Goal: Information Seeking & Learning: Learn about a topic

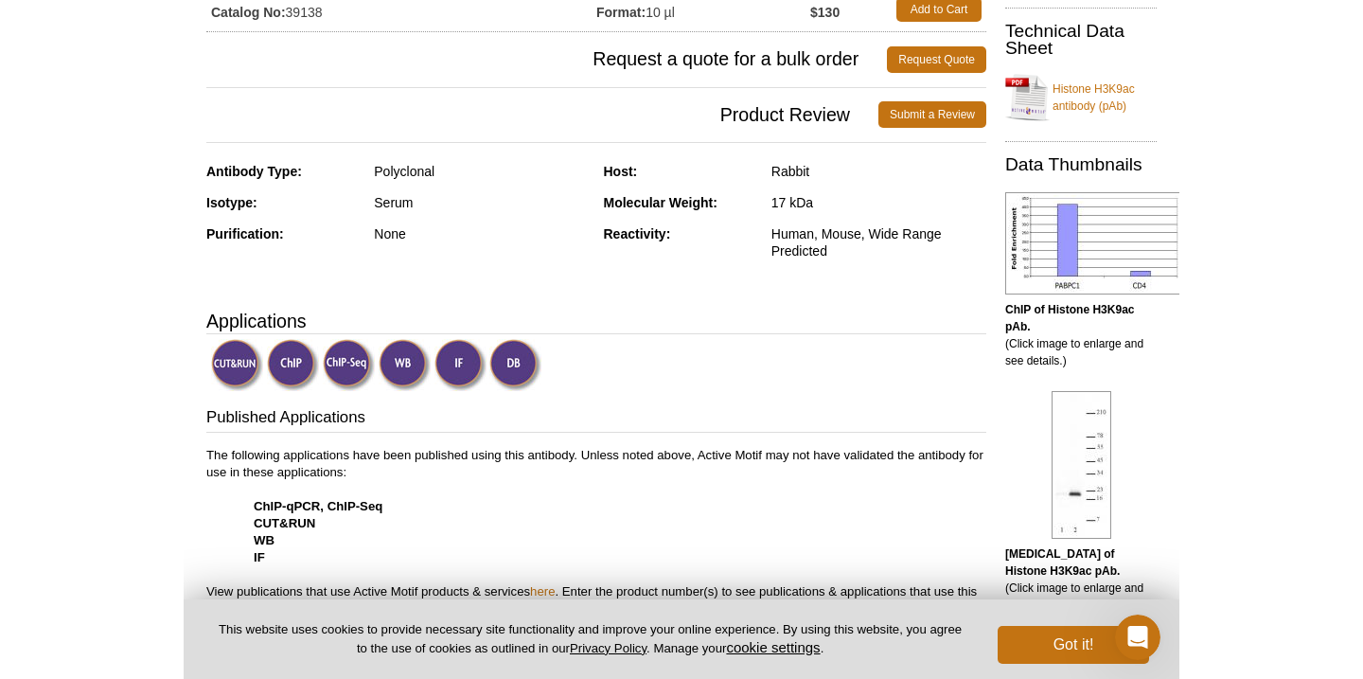
scroll to position [395, 0]
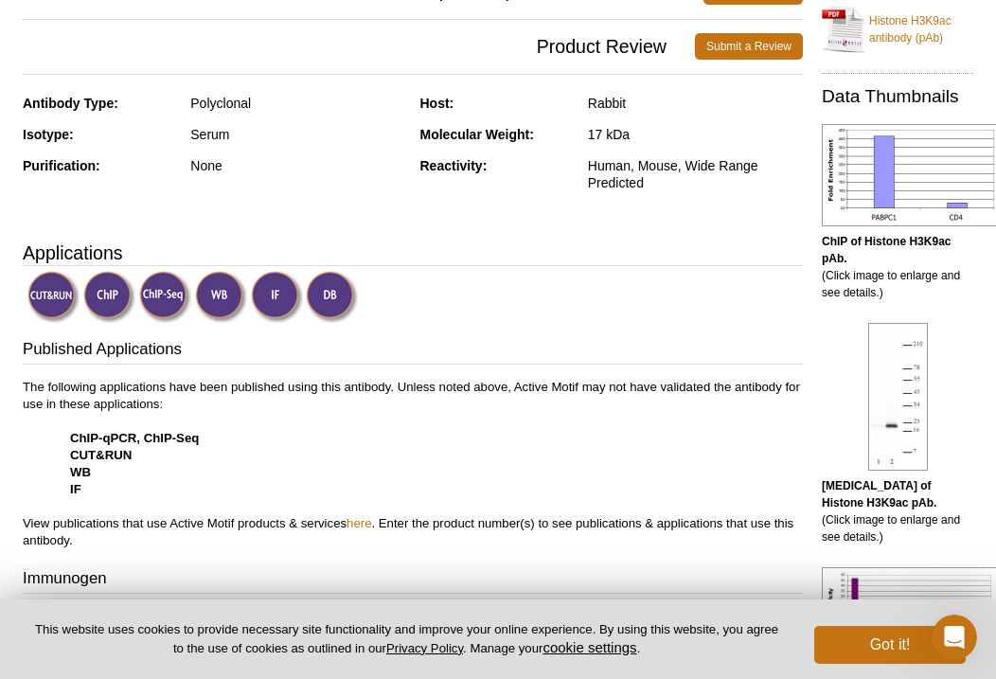
click at [211, 301] on img at bounding box center [221, 297] width 52 height 52
click at [224, 295] on img at bounding box center [221, 297] width 52 height 52
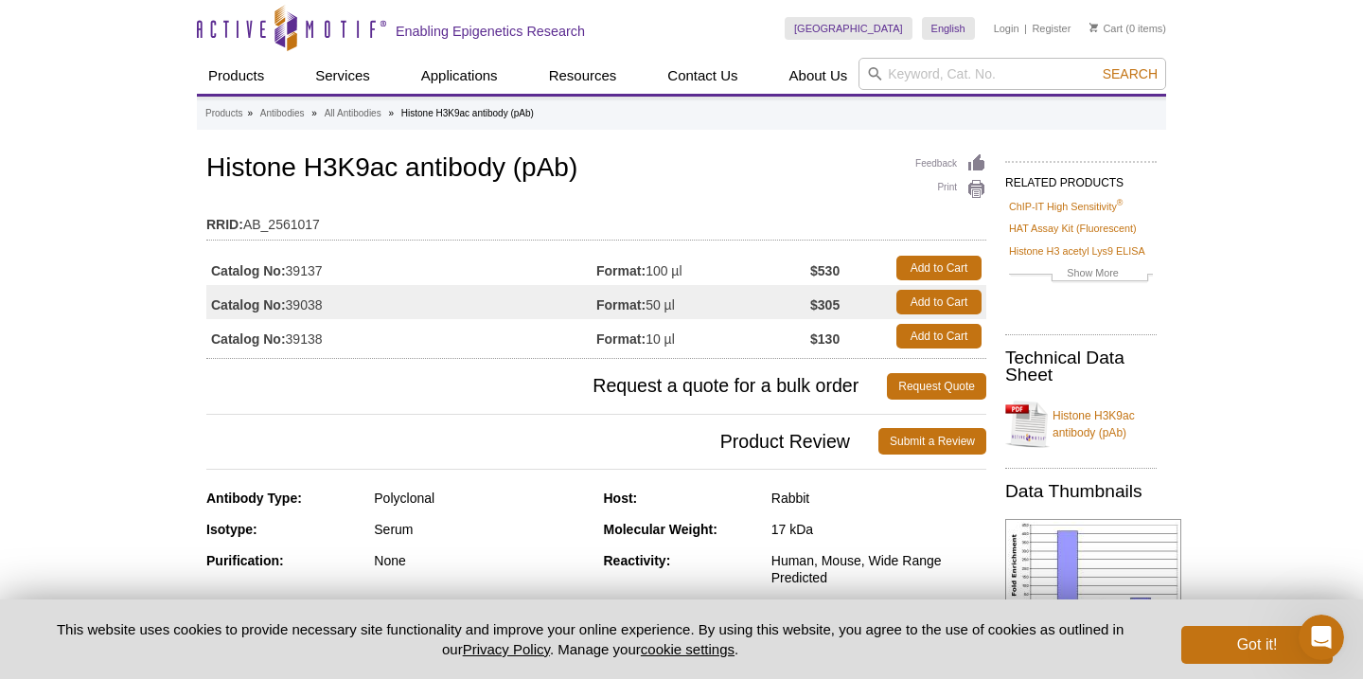
scroll to position [0, 0]
click at [995, 433] on link "Histone H3K9ac antibody (pAb)" at bounding box center [1081, 424] width 151 height 57
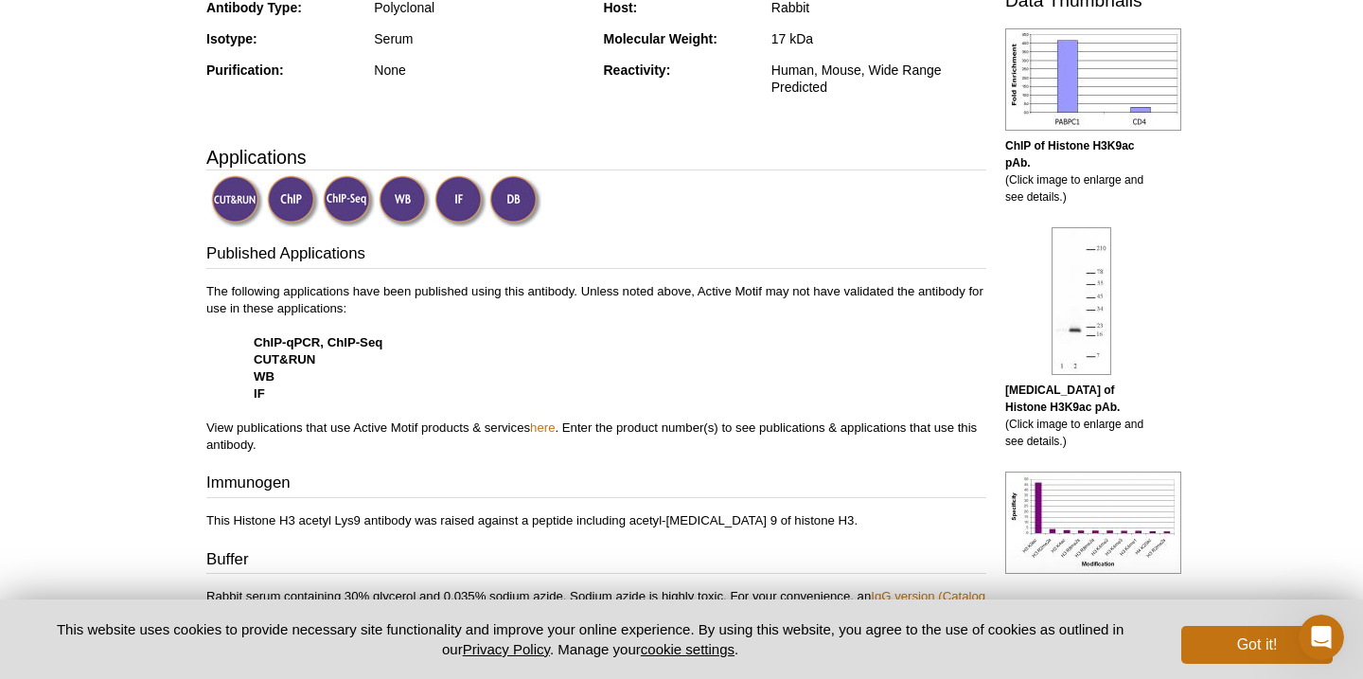
scroll to position [506, 0]
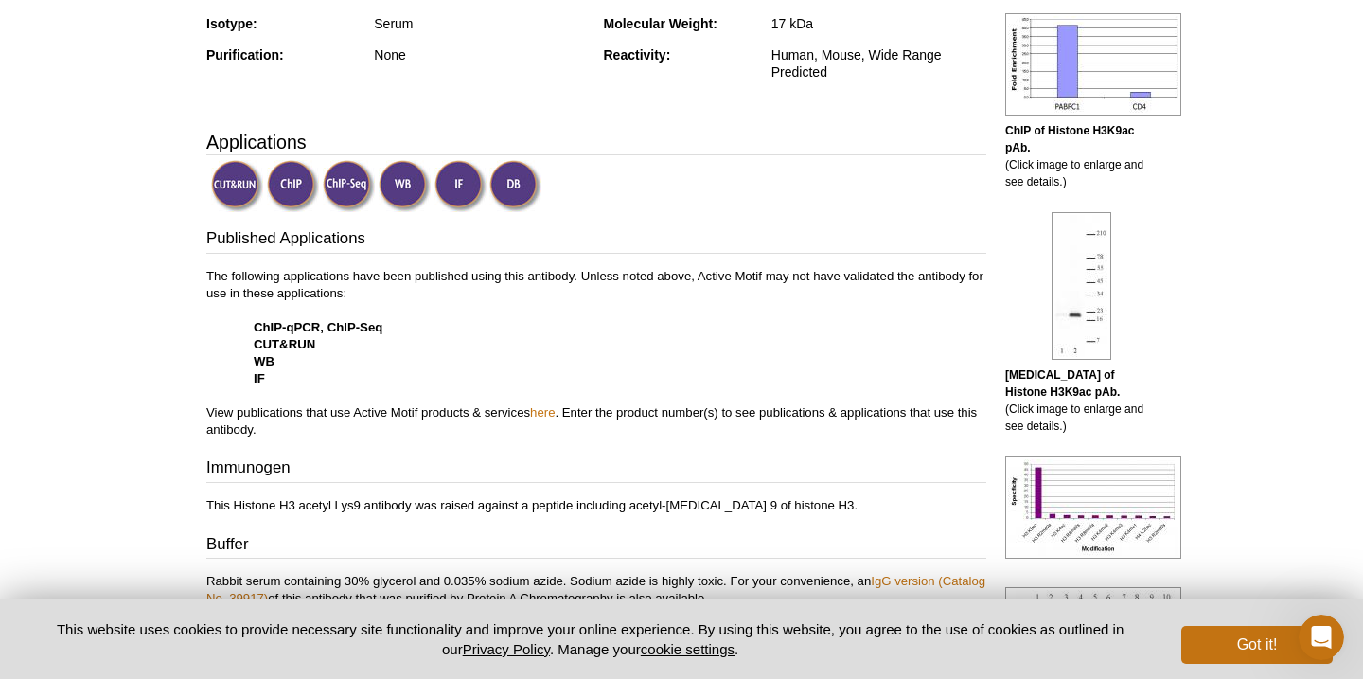
click at [995, 357] on img at bounding box center [1082, 286] width 60 height 148
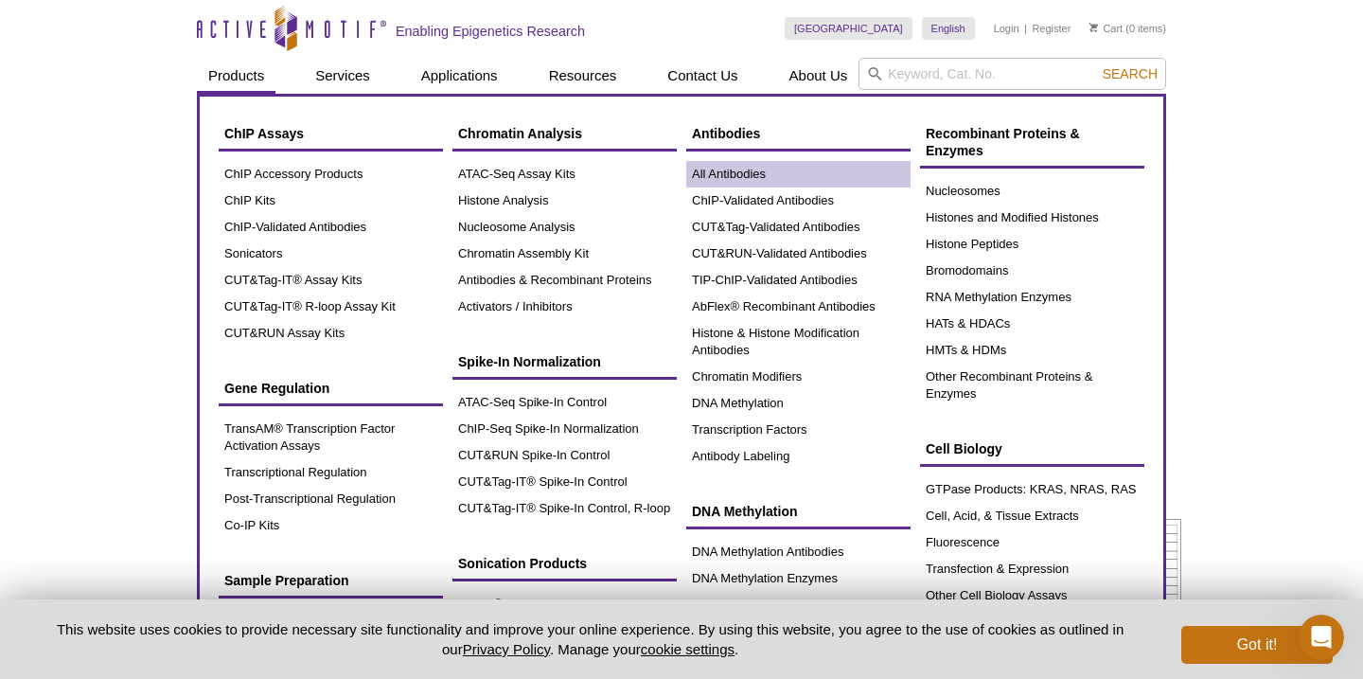
click at [700, 162] on link "All Antibodies" at bounding box center [798, 174] width 224 height 27
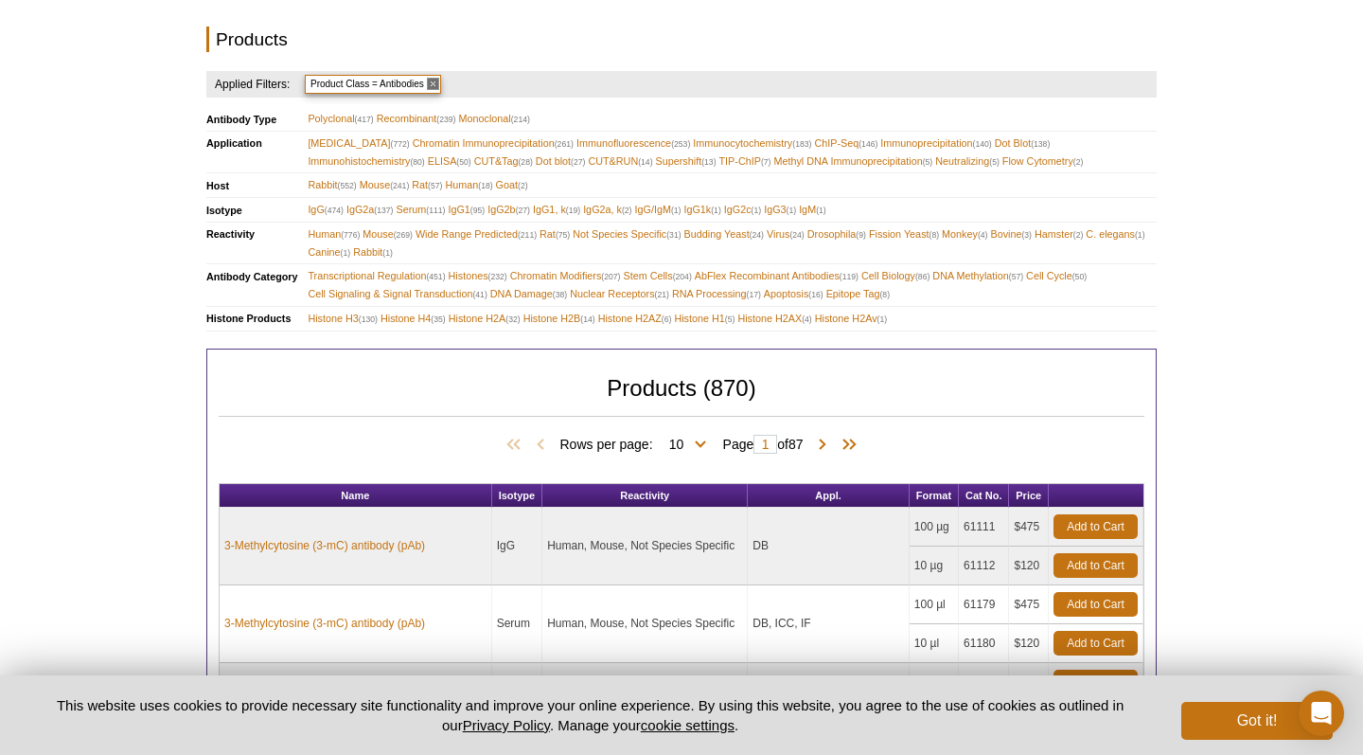
scroll to position [644, 0]
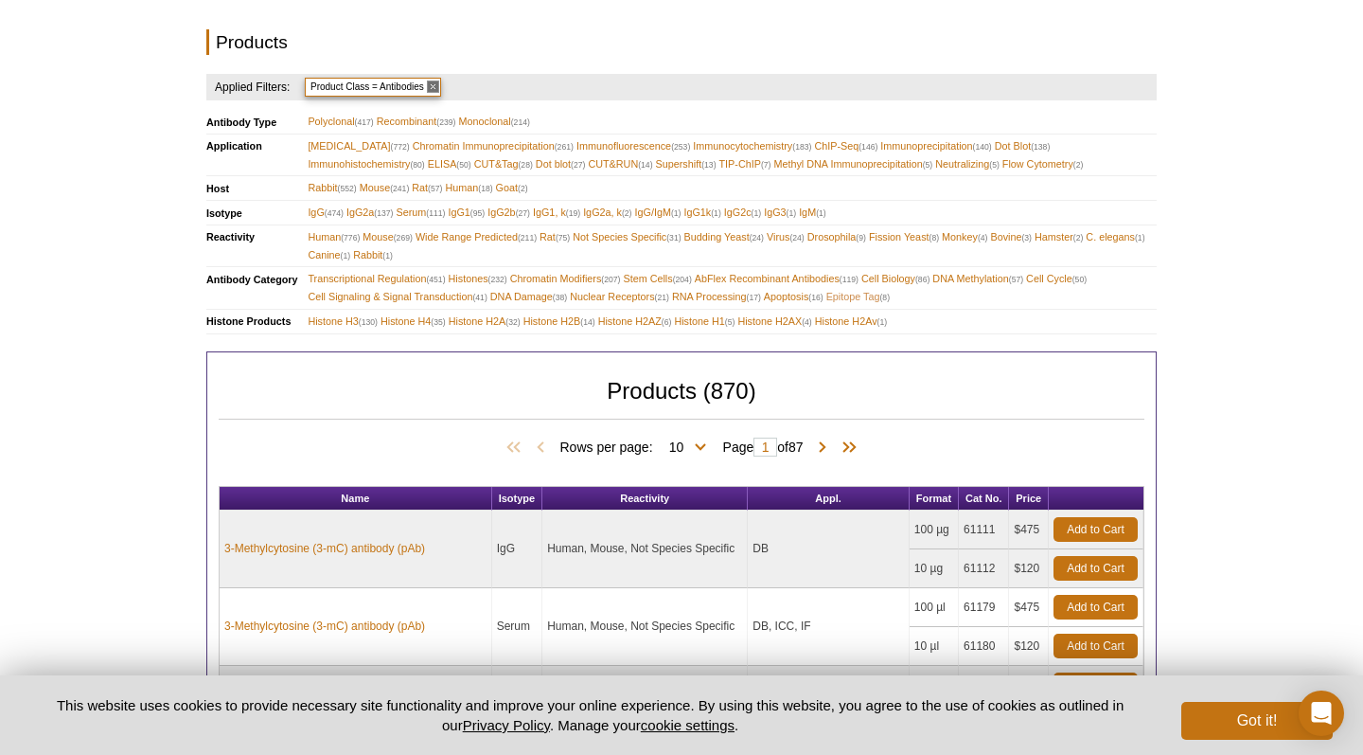
click at [870, 288] on span "Epitope Tag (8)" at bounding box center [858, 297] width 63 height 18
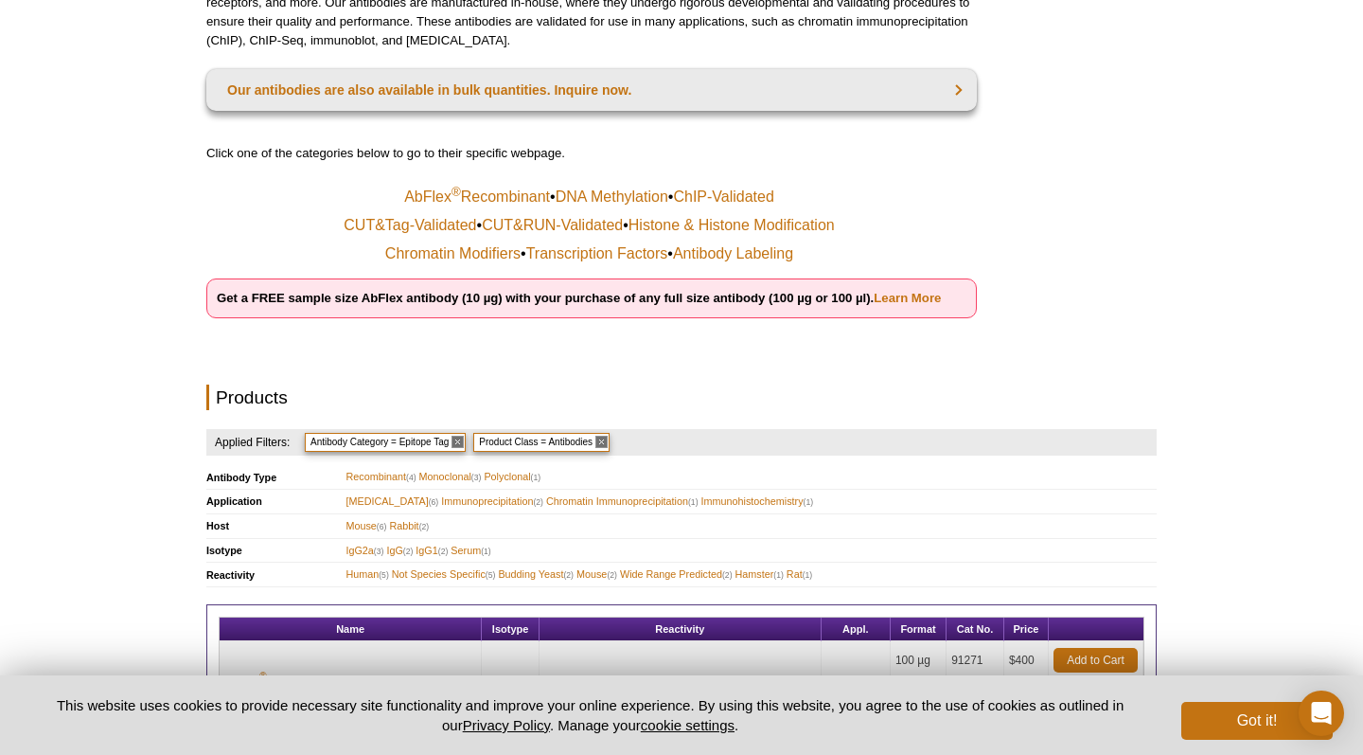
scroll to position [288, 0]
click at [647, 258] on link "Transcription Factors" at bounding box center [597, 254] width 142 height 19
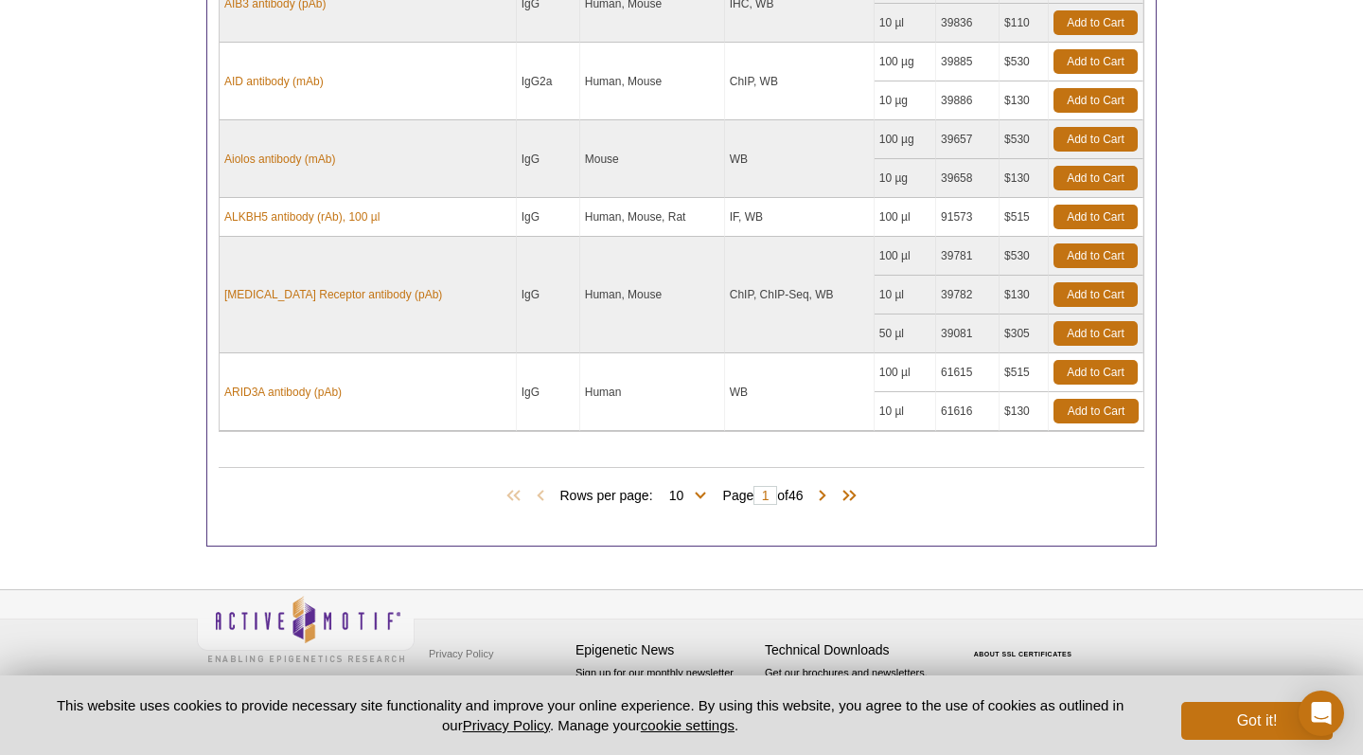
scroll to position [955, 0]
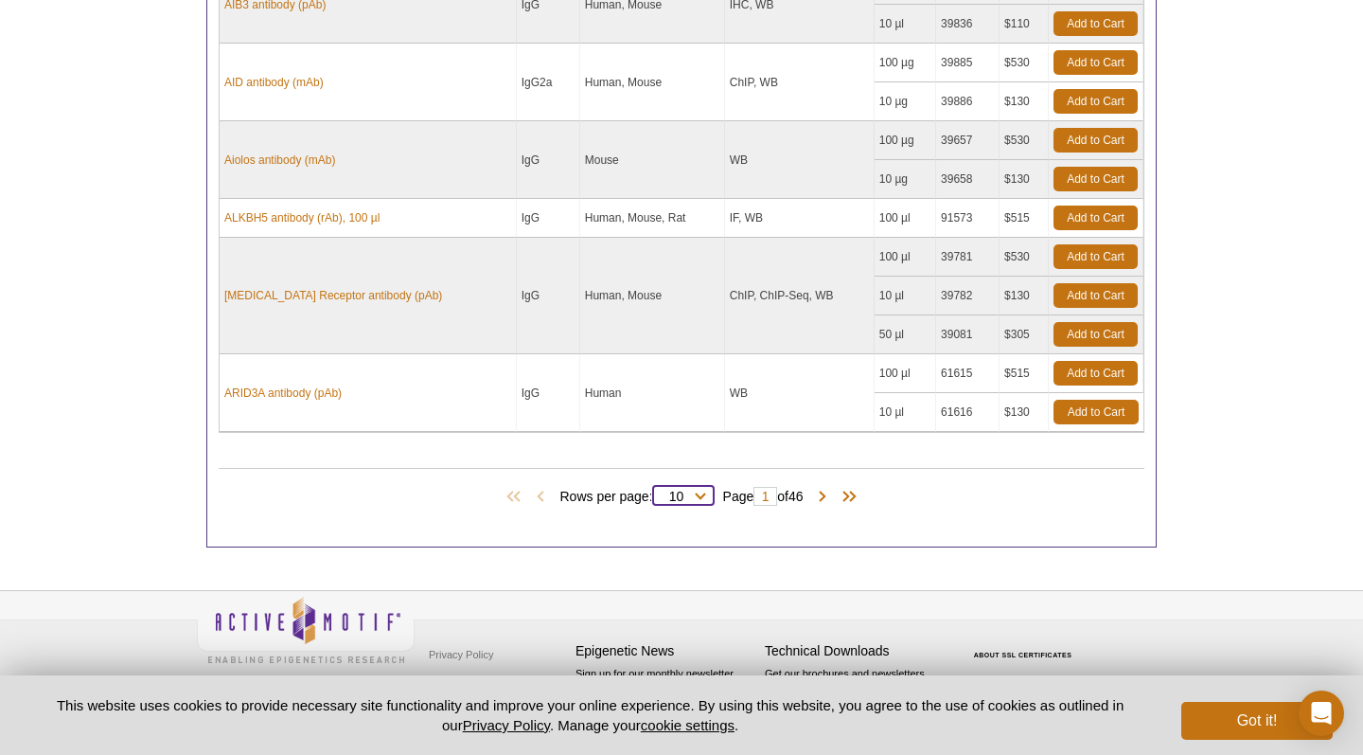
select select "451"
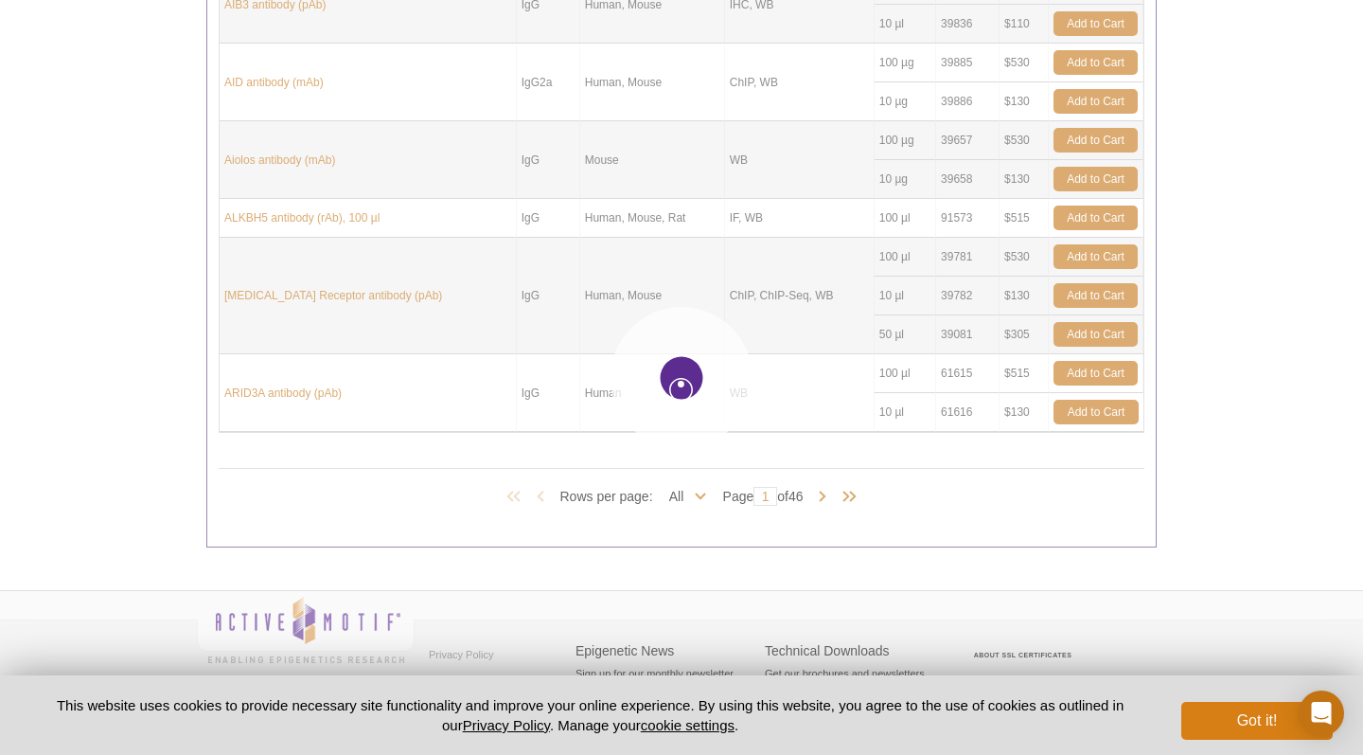
click at [1232, 721] on button "Got it!" at bounding box center [1257, 721] width 151 height 38
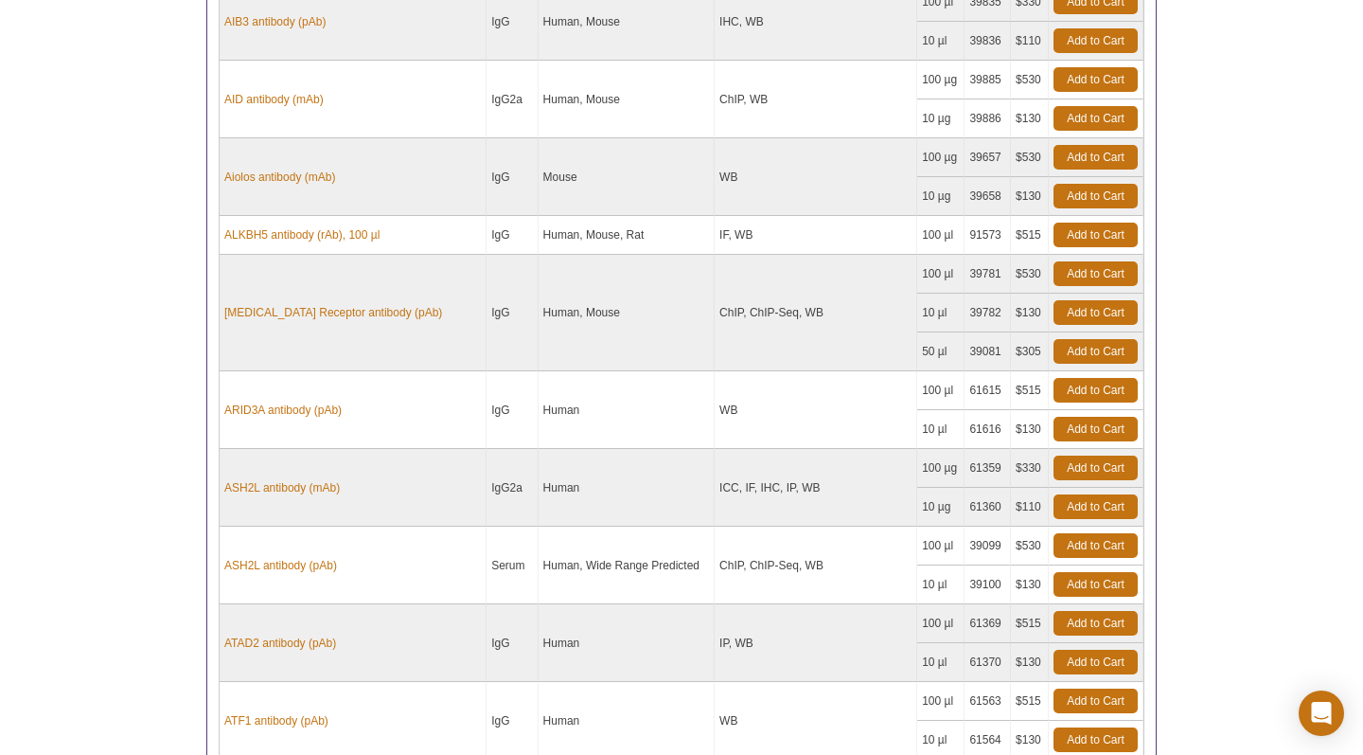
select select "451"
